Goal: Check status

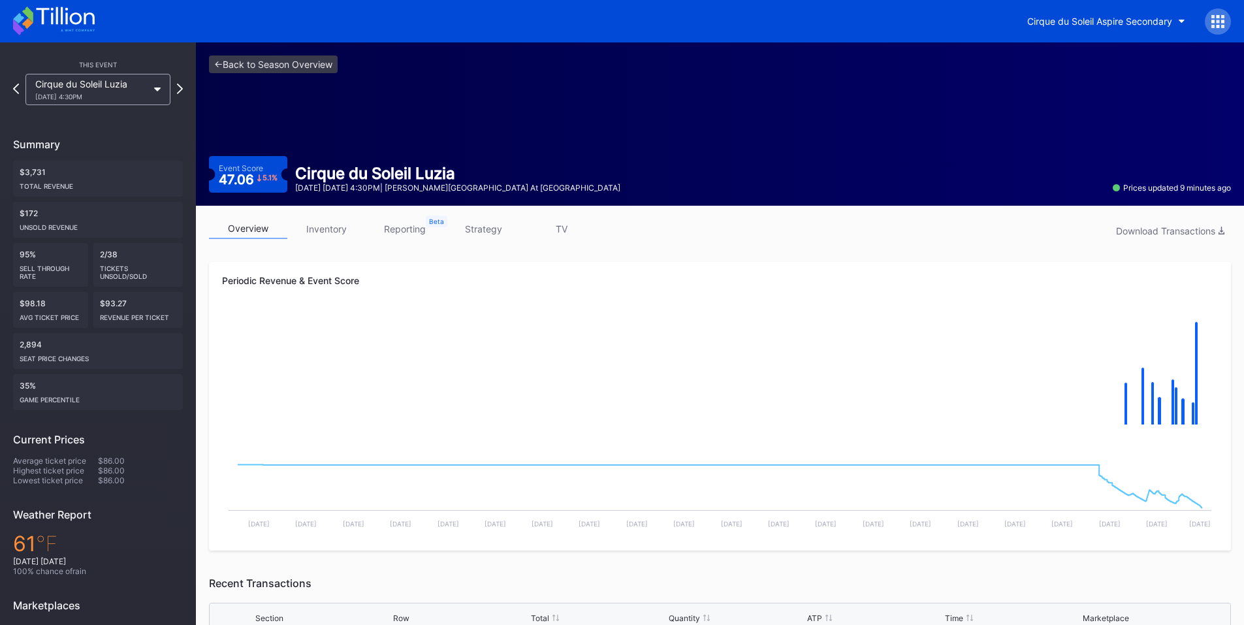
click at [1220, 27] on icon at bounding box center [1217, 21] width 13 height 13
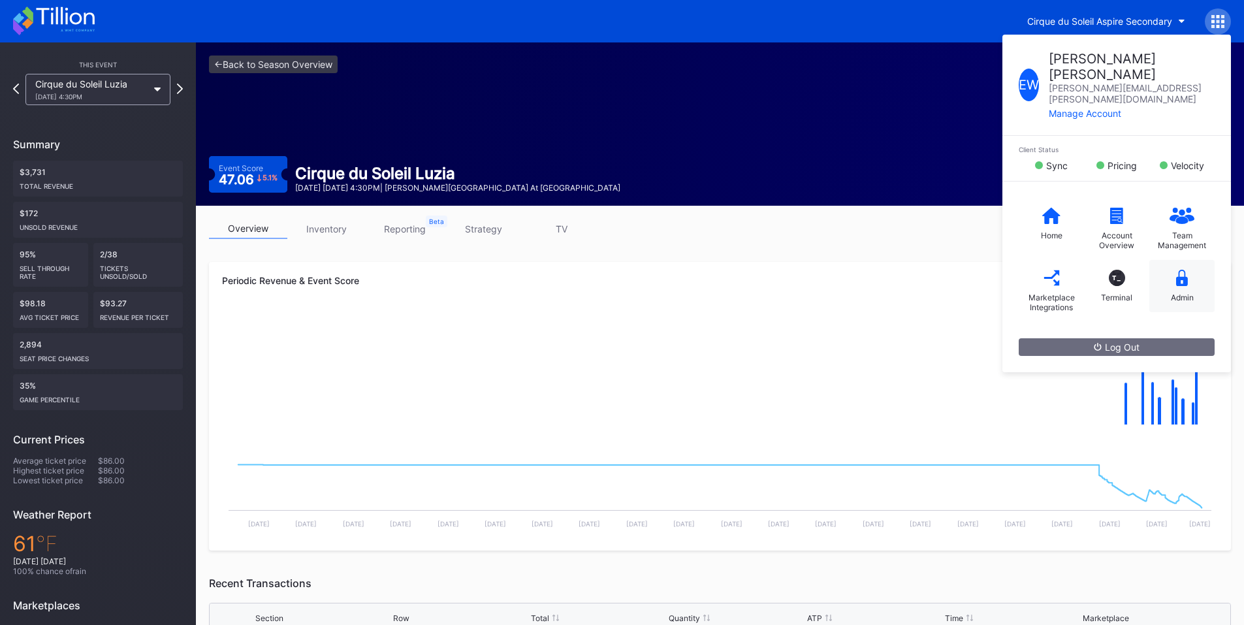
click at [1177, 293] on div "Admin" at bounding box center [1182, 298] width 23 height 10
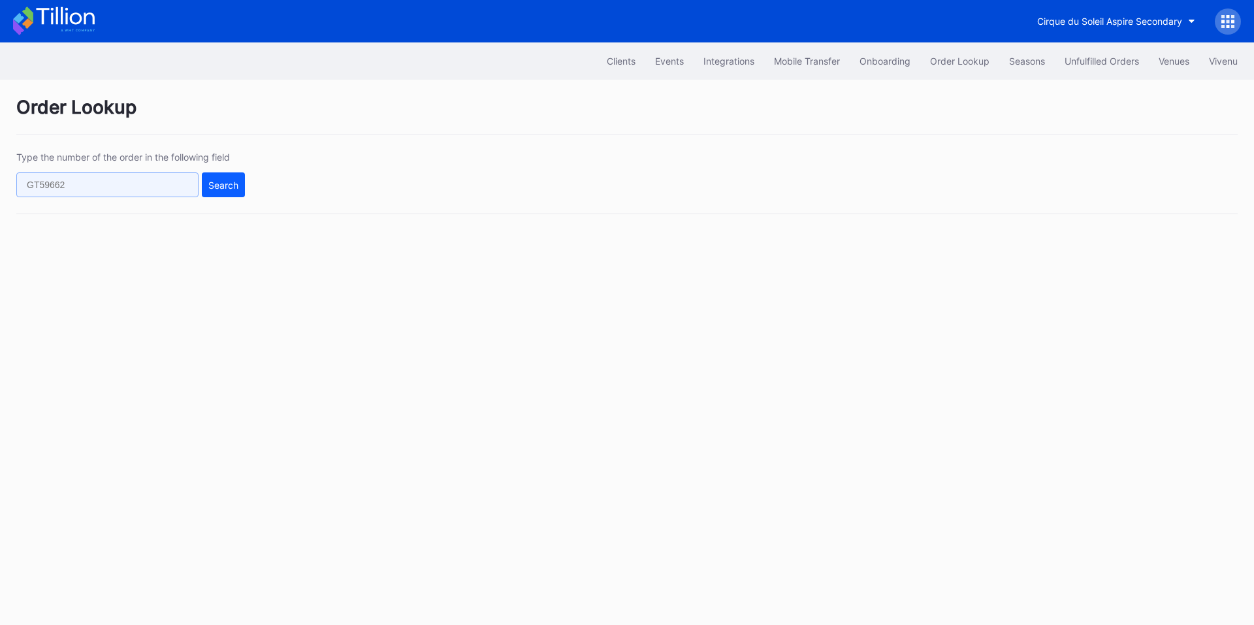
click at [113, 180] on input "text" at bounding box center [107, 184] width 182 height 25
paste input "76109514"
type input "76109514"
click at [225, 186] on div "Search" at bounding box center [223, 185] width 30 height 11
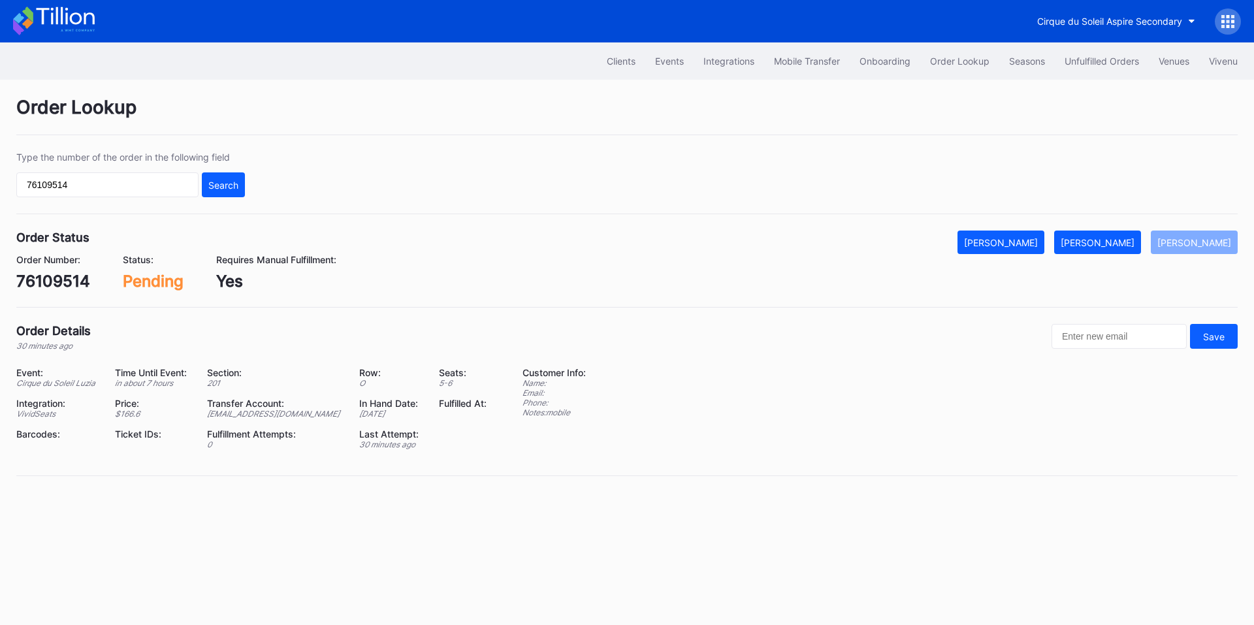
drag, startPoint x: 1101, startPoint y: 235, endPoint x: 1072, endPoint y: 200, distance: 45.4
click at [1101, 235] on button "[PERSON_NAME]" at bounding box center [1097, 242] width 87 height 24
